Goal: Information Seeking & Learning: Learn about a topic

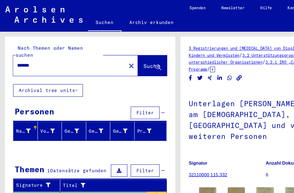
click at [84, 51] on input "*******" at bounding box center [57, 54] width 87 height 6
type input "*"
type input "****"
click at [119, 52] on span "Suche" at bounding box center [126, 54] width 14 height 5
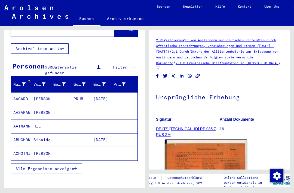
scroll to position [52, 0]
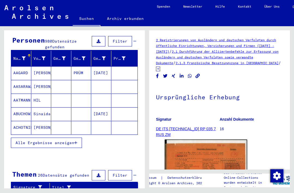
click at [65, 145] on div "Nachname Vorname Geburtsname Geburt‏ Geburtsdatum Prisoner # [PERSON_NAME] [DAT…" at bounding box center [74, 103] width 141 height 104
click at [71, 140] on span "Alle Ergebnisse anzeigen" at bounding box center [45, 142] width 59 height 5
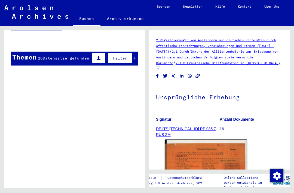
scroll to position [447, 0]
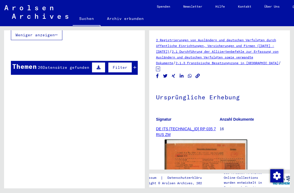
click at [132, 62] on button "Filter" at bounding box center [120, 67] width 24 height 10
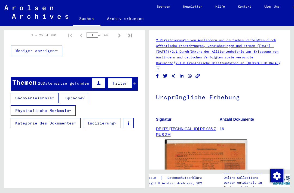
scroll to position [431, 0]
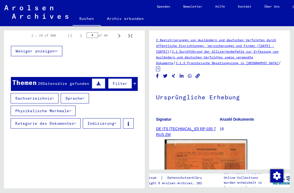
click at [76, 81] on span "Datensätze gefunden" at bounding box center [66, 83] width 47 height 5
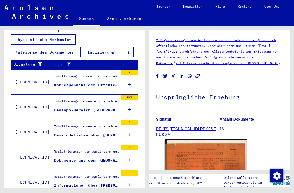
scroll to position [502, 0]
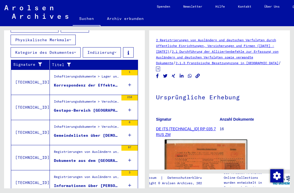
click at [130, 120] on div "6" at bounding box center [129, 122] width 16 height 5
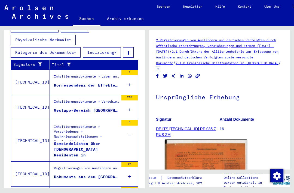
click at [111, 142] on div "Gemeindelisten über [DEMOGRAPHIC_DATA] Residenten in [GEOGRAPHIC_DATA]" at bounding box center [86, 149] width 65 height 16
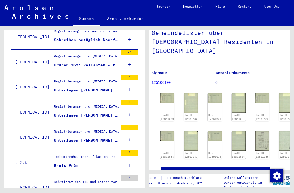
scroll to position [41, 4]
click at [171, 93] on img at bounding box center [168, 98] width 14 height 10
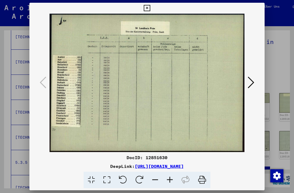
click at [249, 83] on icon at bounding box center [251, 82] width 7 height 13
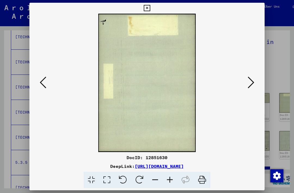
click at [250, 83] on icon at bounding box center [251, 82] width 7 height 13
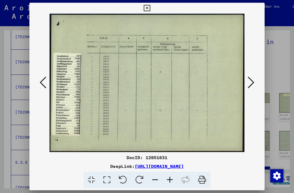
click at [246, 86] on img at bounding box center [147, 83] width 198 height 138
click at [250, 81] on icon at bounding box center [251, 82] width 7 height 13
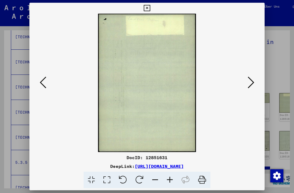
click at [249, 85] on icon at bounding box center [251, 82] width 7 height 13
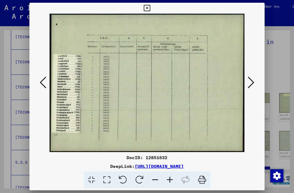
click at [248, 86] on icon at bounding box center [251, 82] width 7 height 13
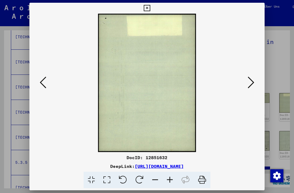
click at [250, 84] on icon at bounding box center [251, 82] width 7 height 13
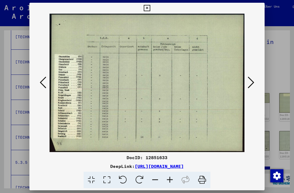
click at [255, 84] on button at bounding box center [251, 83] width 10 height 16
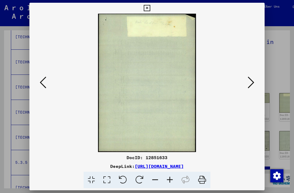
click at [251, 83] on icon at bounding box center [251, 82] width 7 height 13
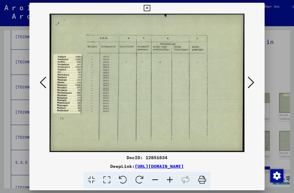
click at [247, 88] on button at bounding box center [251, 83] width 10 height 16
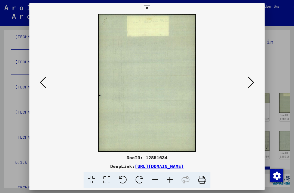
click at [248, 86] on icon at bounding box center [251, 82] width 7 height 13
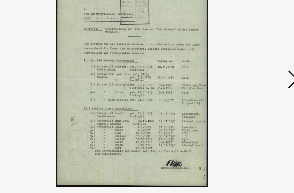
click at [246, 75] on button at bounding box center [251, 83] width 10 height 16
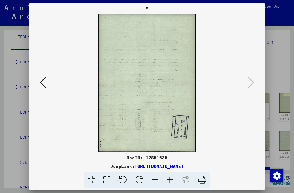
click at [150, 10] on icon at bounding box center [147, 8] width 6 height 7
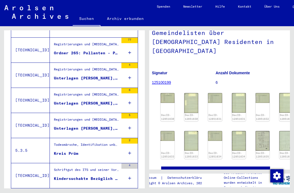
scroll to position [514, 0]
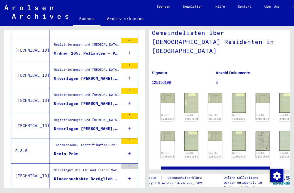
click at [129, 124] on icon at bounding box center [129, 127] width 3 height 19
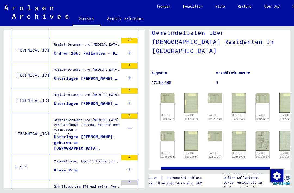
click at [129, 126] on icon at bounding box center [129, 127] width 3 height 19
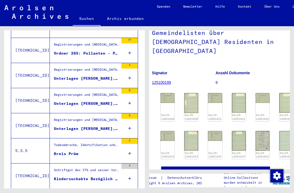
click at [131, 98] on icon at bounding box center [129, 102] width 3 height 19
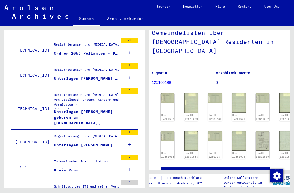
click at [130, 100] on icon at bounding box center [129, 102] width 3 height 19
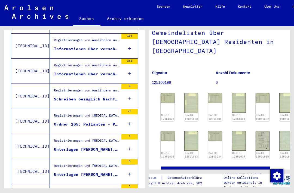
scroll to position [440, 0]
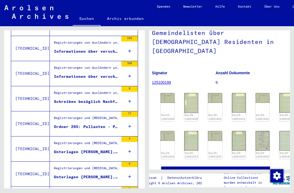
click at [129, 97] on icon at bounding box center [129, 101] width 3 height 19
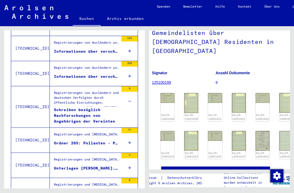
click at [103, 114] on div "Schreiben bezüglich Nachforschungen von Angehörigen der Vereinten Nationen" at bounding box center [86, 115] width 65 height 16
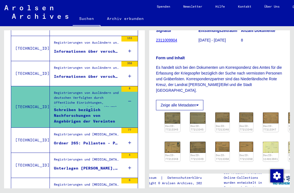
scroll to position [101, 0]
click at [173, 114] on img at bounding box center [173, 117] width 16 height 11
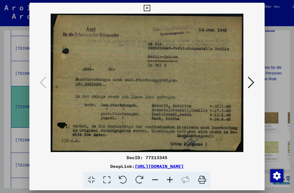
click at [250, 86] on icon at bounding box center [251, 82] width 7 height 13
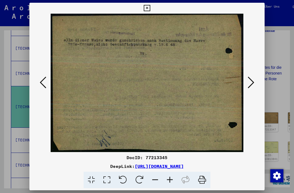
click at [250, 85] on icon at bounding box center [251, 82] width 7 height 13
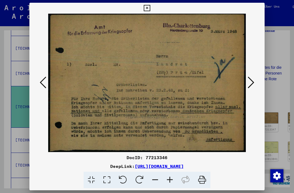
click at [250, 84] on icon at bounding box center [251, 82] width 7 height 13
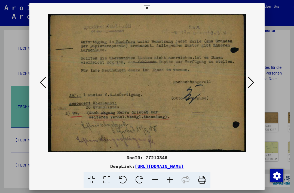
click at [252, 84] on icon at bounding box center [251, 82] width 7 height 13
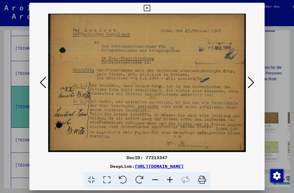
click at [249, 84] on icon at bounding box center [251, 82] width 7 height 13
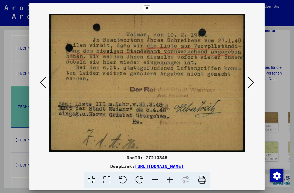
click at [250, 78] on icon at bounding box center [251, 82] width 7 height 13
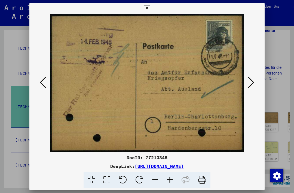
click at [248, 87] on icon at bounding box center [251, 82] width 7 height 13
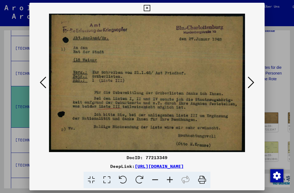
click at [245, 90] on img at bounding box center [147, 83] width 198 height 138
click at [249, 87] on icon at bounding box center [251, 82] width 7 height 13
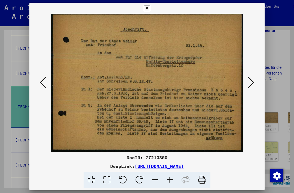
click at [248, 86] on button at bounding box center [251, 83] width 10 height 16
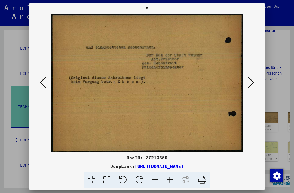
click at [249, 90] on button at bounding box center [251, 83] width 10 height 16
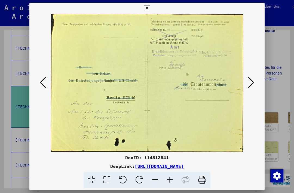
click at [253, 84] on icon at bounding box center [251, 82] width 7 height 13
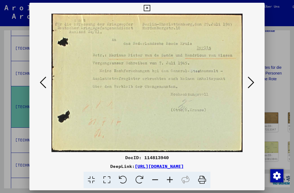
click at [255, 78] on button at bounding box center [251, 83] width 10 height 16
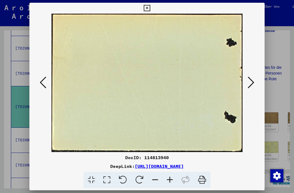
click at [255, 82] on button at bounding box center [251, 83] width 10 height 16
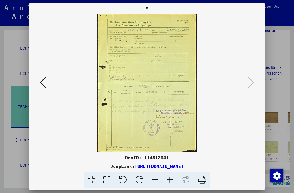
click at [266, 9] on div at bounding box center [147, 96] width 294 height 193
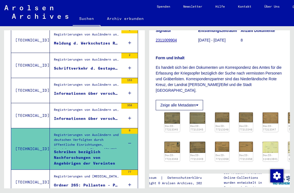
scroll to position [398, 0]
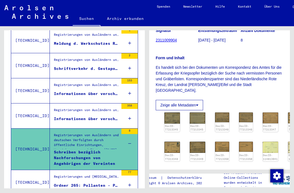
click at [122, 113] on div "358" at bounding box center [129, 115] width 16 height 25
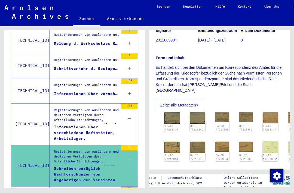
click at [102, 129] on div "Informationen über verschiedene Haftstätten, Arbeitslager, Kriegsgefangenenlage…" at bounding box center [86, 132] width 65 height 16
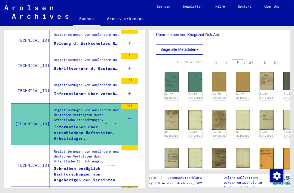
scroll to position [240, 0]
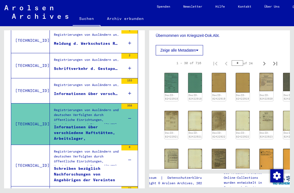
click at [172, 93] on img at bounding box center [172, 83] width 14 height 20
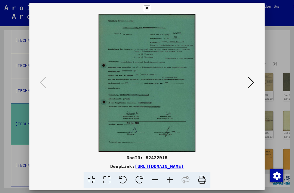
click at [245, 84] on img at bounding box center [147, 83] width 198 height 138
click at [249, 83] on icon at bounding box center [251, 82] width 7 height 13
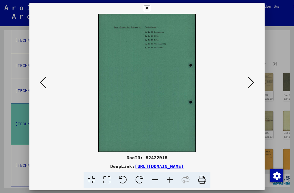
click at [255, 83] on button at bounding box center [251, 83] width 10 height 16
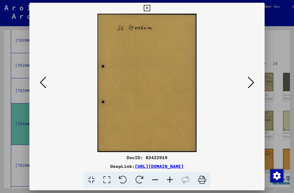
click at [255, 86] on button at bounding box center [251, 83] width 10 height 16
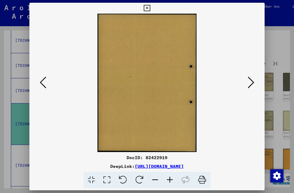
click at [255, 88] on button at bounding box center [251, 83] width 10 height 16
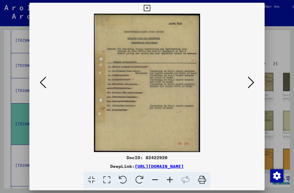
click at [256, 84] on button at bounding box center [251, 83] width 10 height 16
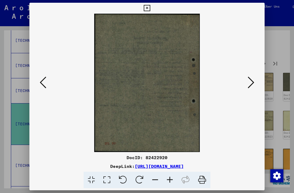
click at [152, 13] on button at bounding box center [147, 8] width 10 height 11
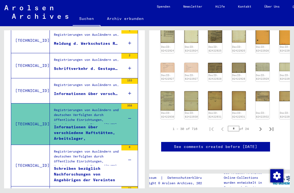
scroll to position [413, 4]
click at [259, 125] on icon "Next page" at bounding box center [261, 129] width 8 height 8
type input "*"
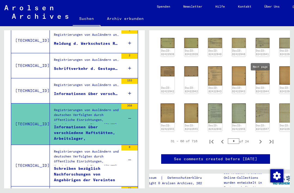
scroll to position [339, 4]
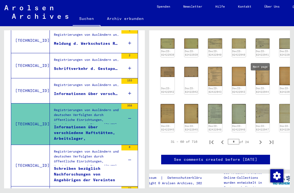
click at [216, 116] on img at bounding box center [215, 113] width 14 height 19
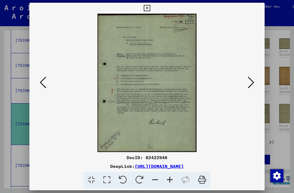
click at [150, 11] on icon at bounding box center [147, 8] width 6 height 7
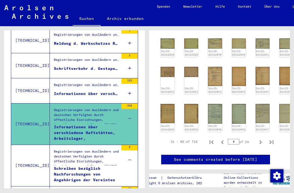
click at [261, 138] on icon "Next page" at bounding box center [261, 142] width 8 height 8
type input "*"
